Goal: Task Accomplishment & Management: Manage account settings

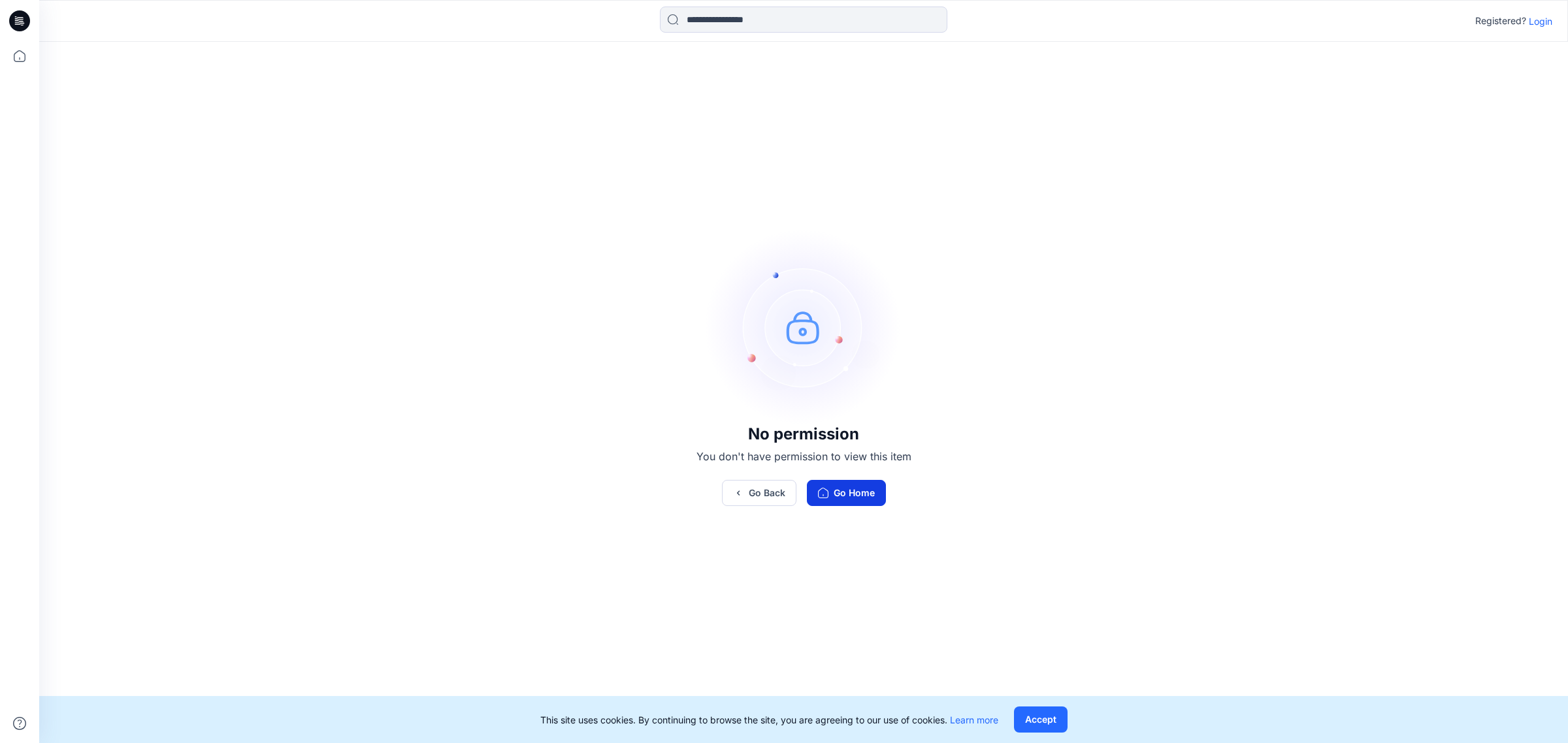
click at [851, 498] on button "Go Home" at bounding box center [847, 493] width 79 height 27
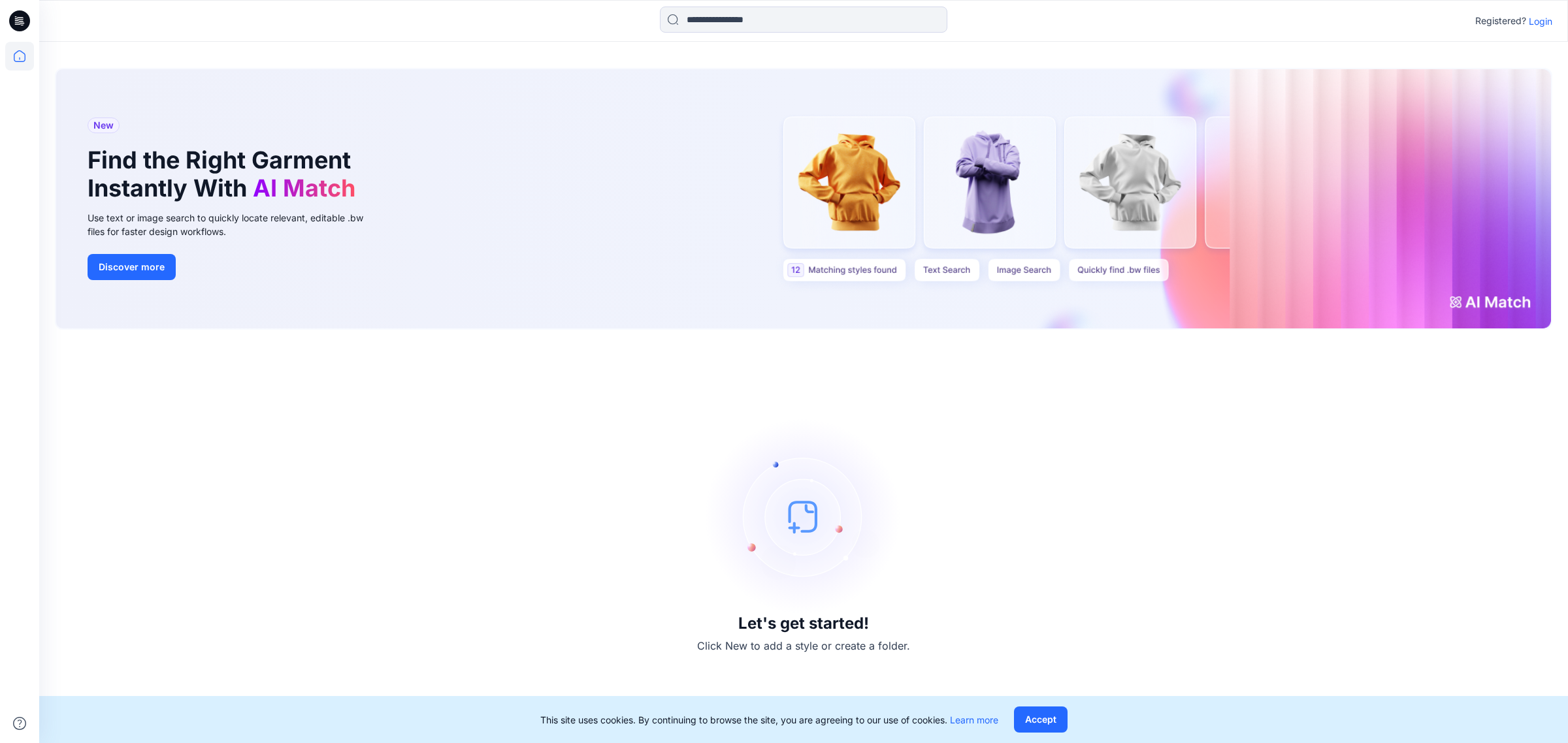
click at [1051, 719] on button "Accept" at bounding box center [1040, 719] width 54 height 27
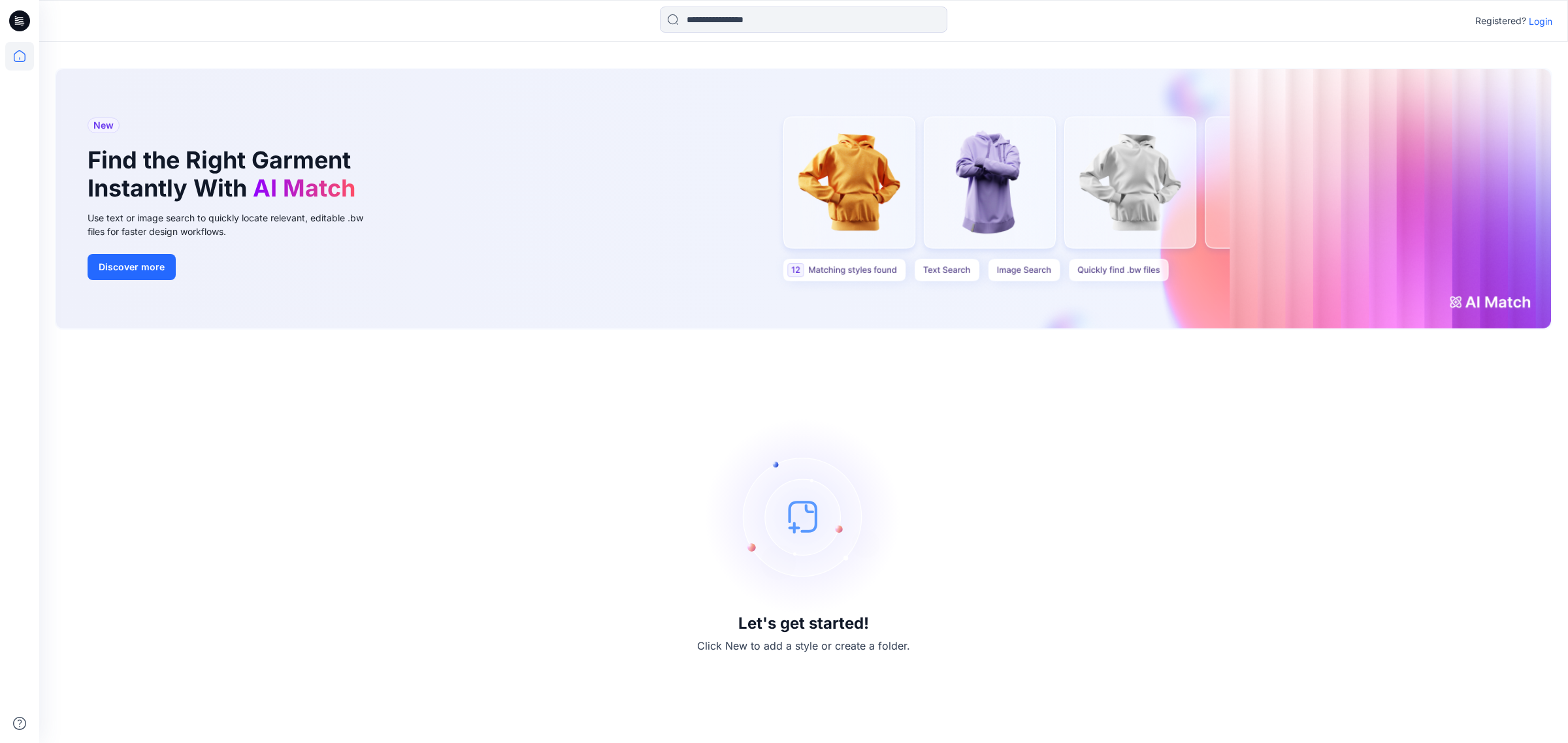
click at [1550, 16] on p "Login" at bounding box center [1541, 21] width 24 height 14
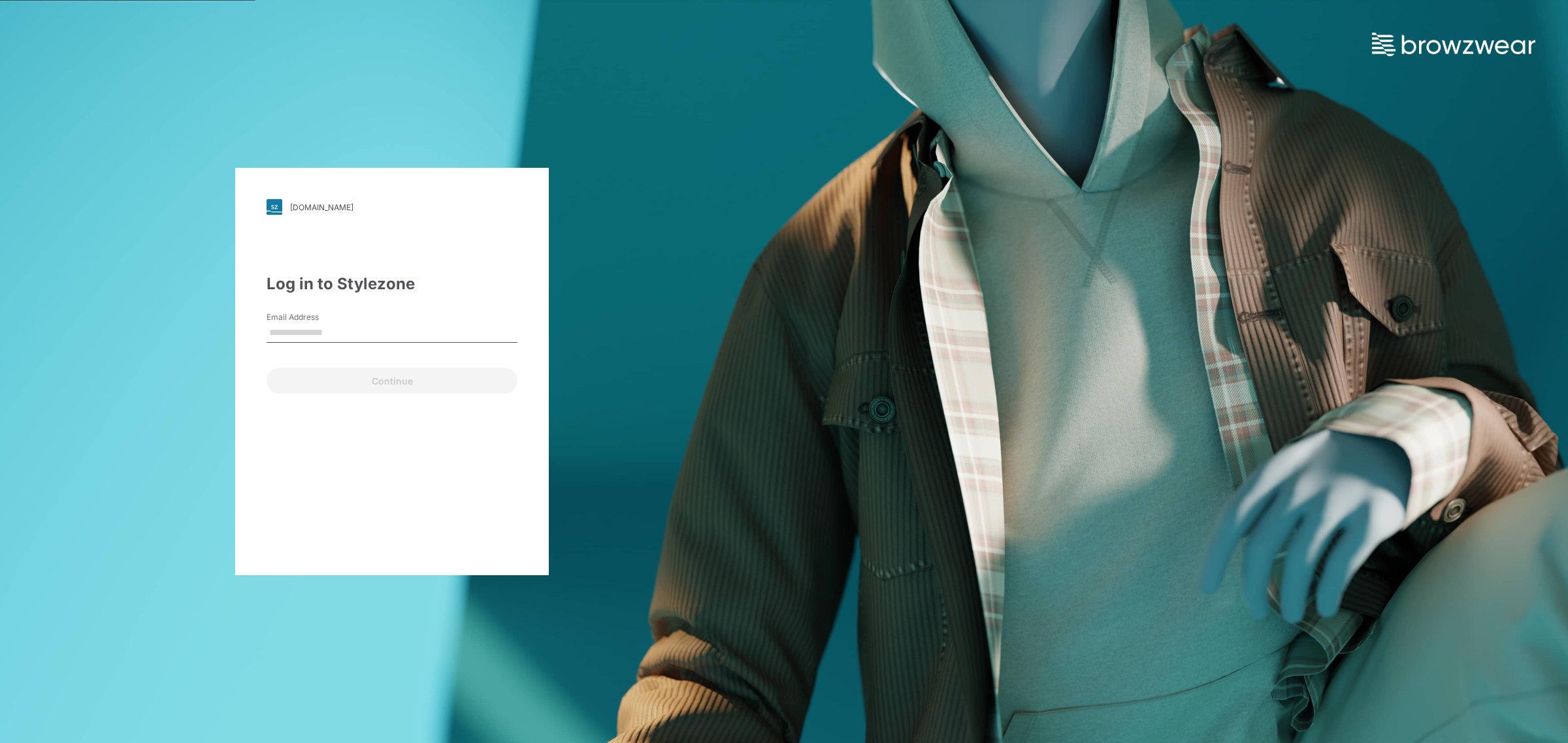
type input "**********"
click at [343, 390] on button "Continue" at bounding box center [392, 380] width 251 height 27
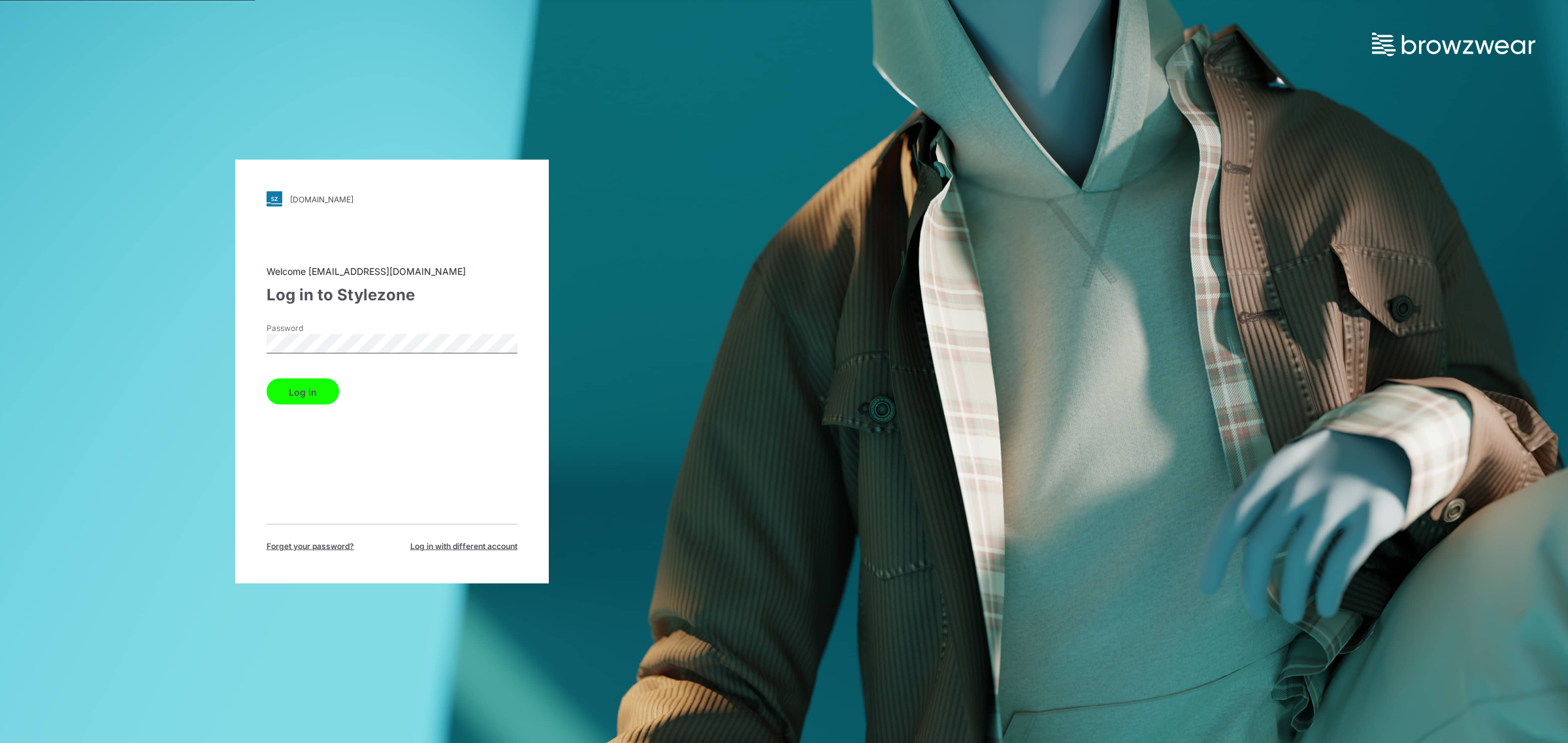
click at [317, 390] on button "Log in" at bounding box center [303, 391] width 72 height 27
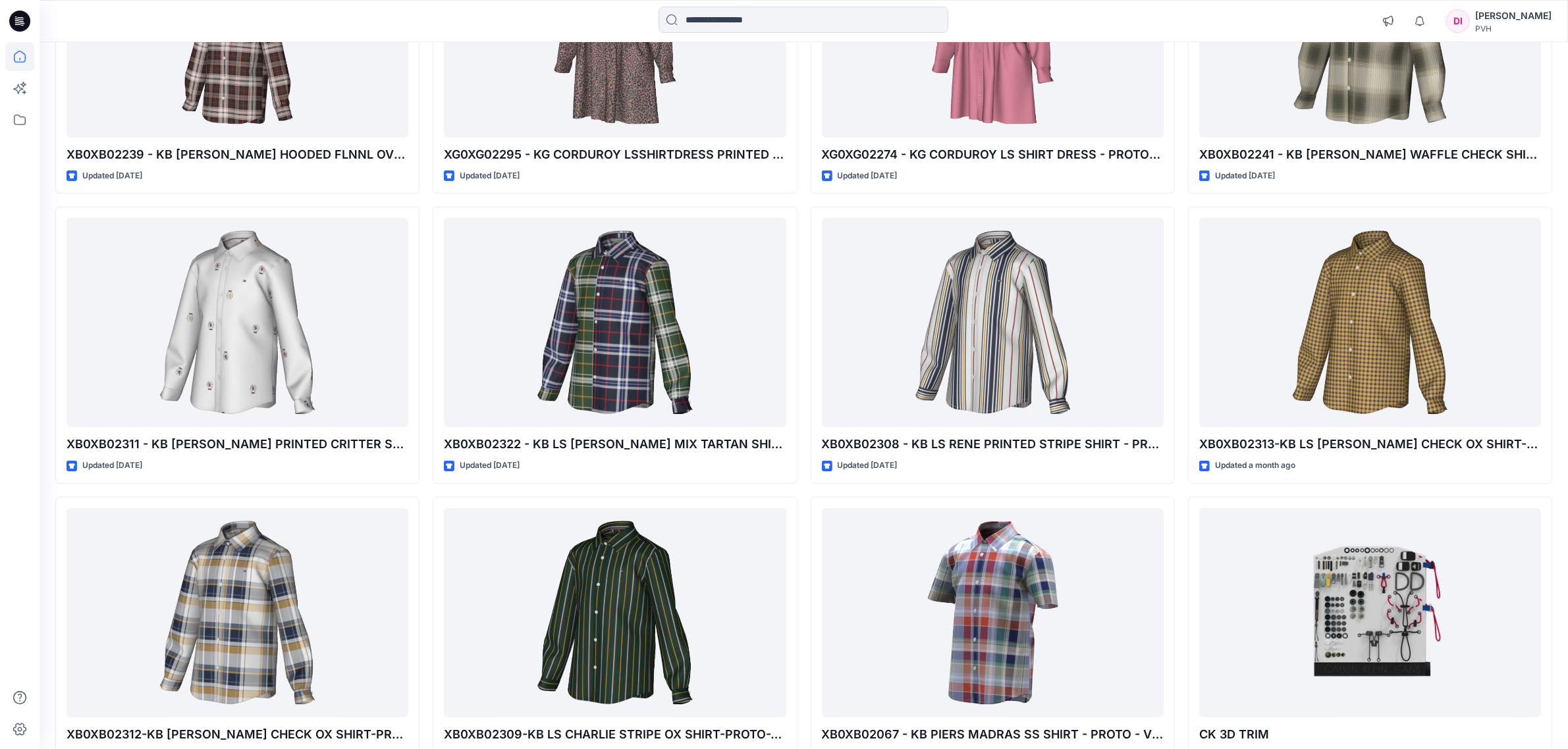
scroll to position [247, 0]
